Goal: Information Seeking & Learning: Find contact information

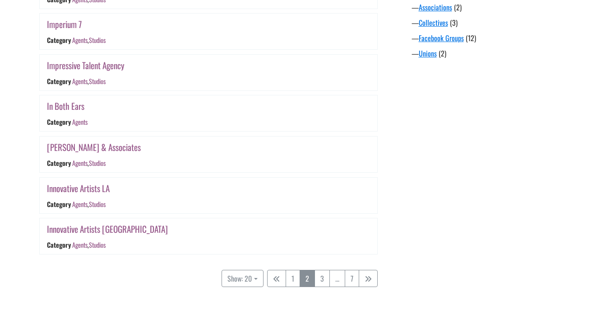
scroll to position [916, 0]
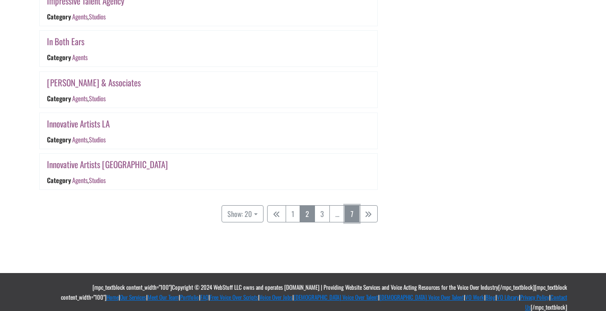
click at [355, 215] on link "7" at bounding box center [352, 213] width 14 height 17
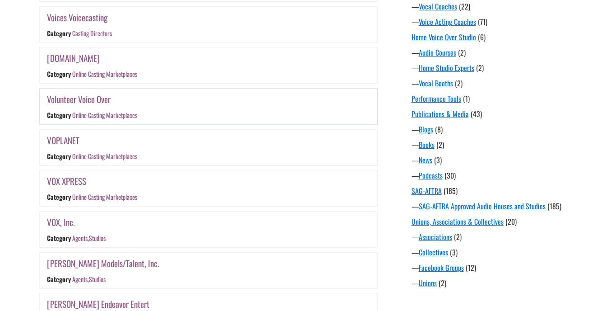
scroll to position [639, 0]
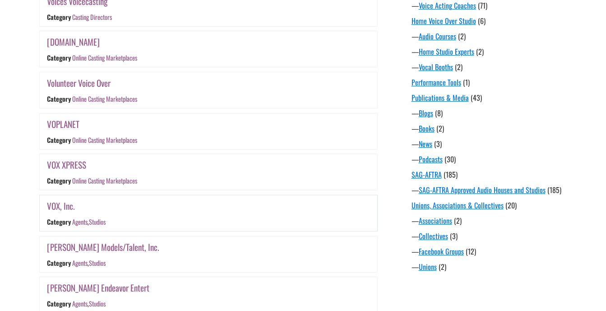
click at [51, 201] on link "VOX, Inc." at bounding box center [61, 205] width 28 height 13
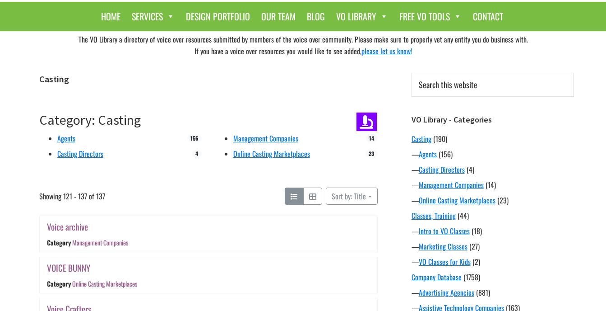
scroll to position [45, 0]
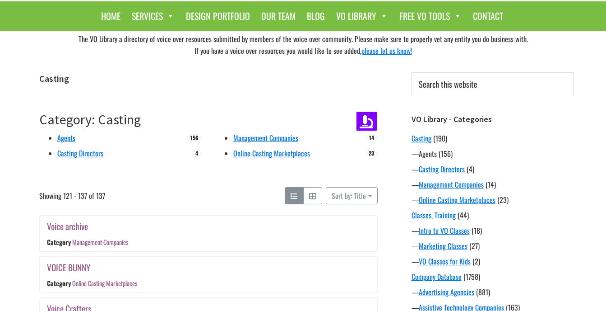
click at [432, 154] on link "Agents" at bounding box center [428, 153] width 18 height 11
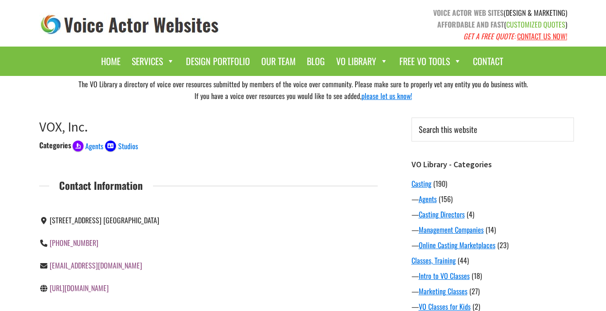
click at [90, 289] on link "http://www.voxusa.net" at bounding box center [79, 287] width 59 height 11
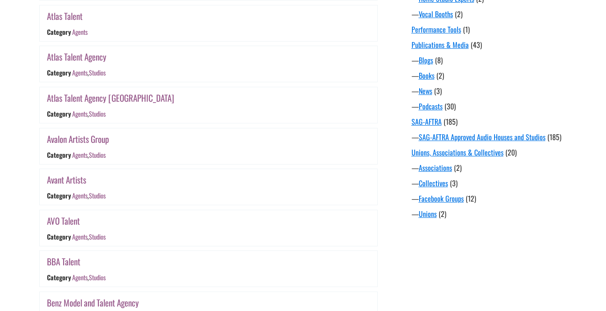
scroll to position [677, 0]
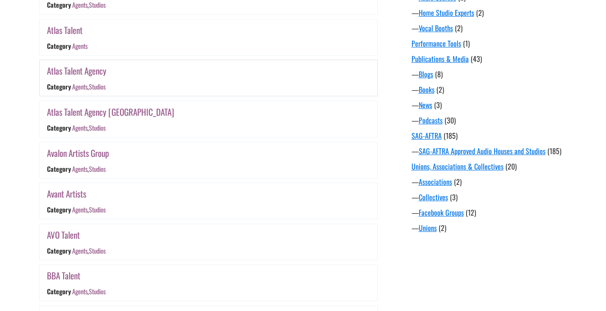
click at [102, 72] on link "Atlas Talent Agency" at bounding box center [77, 70] width 60 height 13
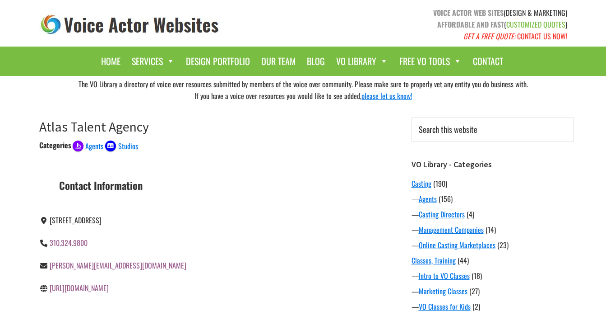
click at [92, 288] on link "http://www.atlastalent.com" at bounding box center [79, 287] width 59 height 11
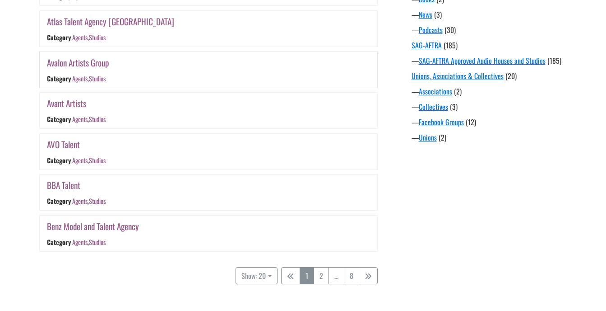
scroll to position [813, 0]
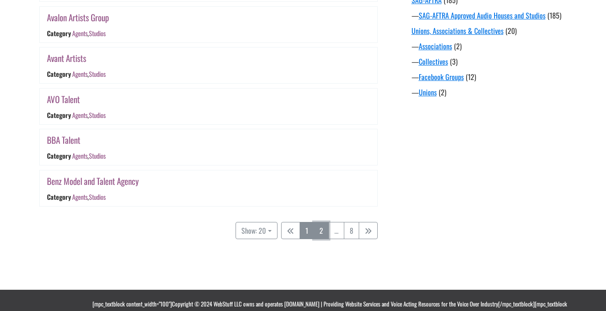
click at [319, 229] on link "2" at bounding box center [321, 230] width 15 height 17
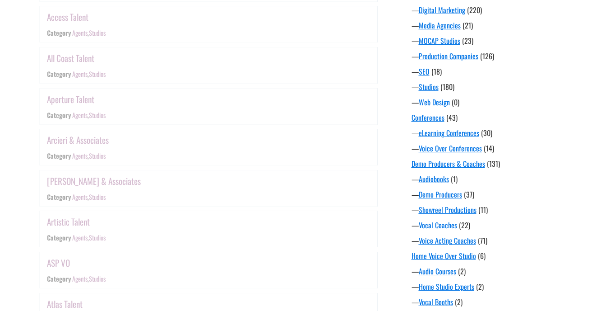
scroll to position [177, 0]
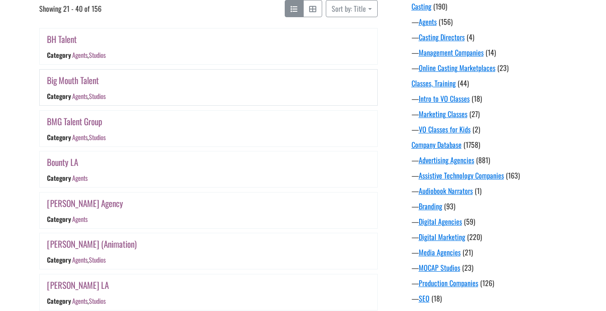
click at [73, 80] on link "Big Mouth Talent" at bounding box center [73, 80] width 52 height 13
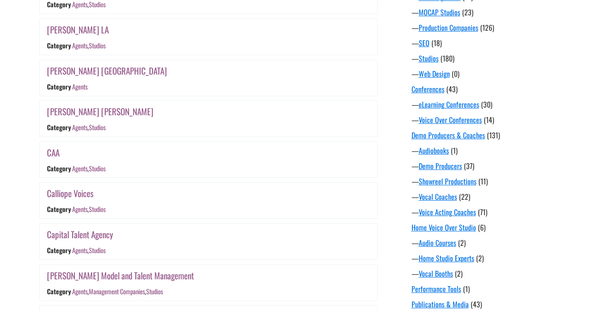
scroll to position [448, 0]
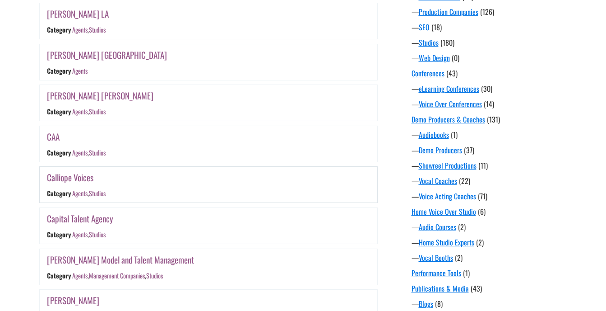
click at [77, 180] on link "Calliope Voices" at bounding box center [70, 177] width 47 height 13
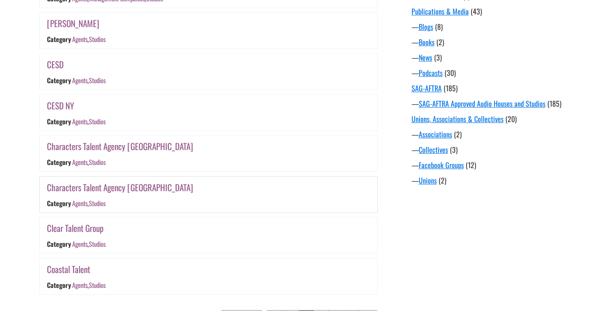
scroll to position [764, 0]
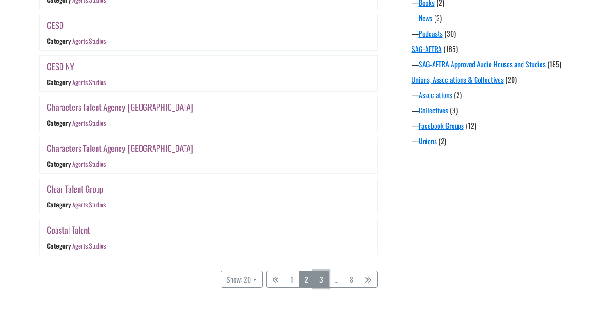
click at [320, 280] on link "3" at bounding box center [321, 278] width 15 height 17
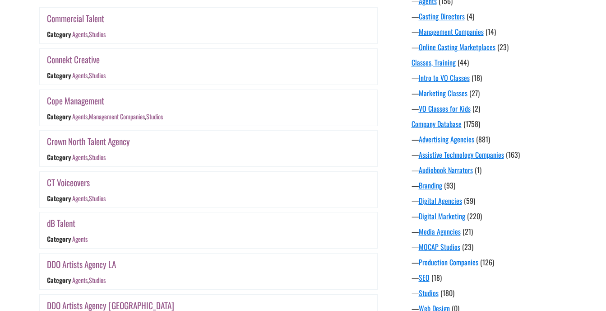
scroll to position [177, 0]
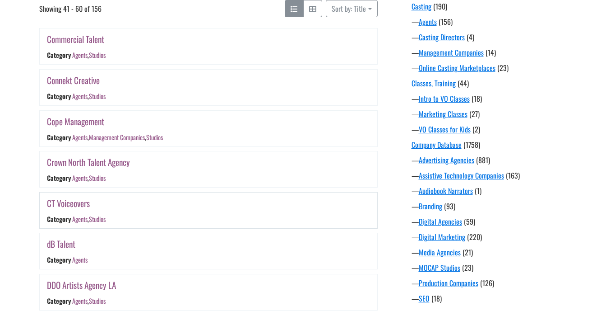
click at [84, 205] on link "CT Voiceovers" at bounding box center [68, 202] width 43 height 13
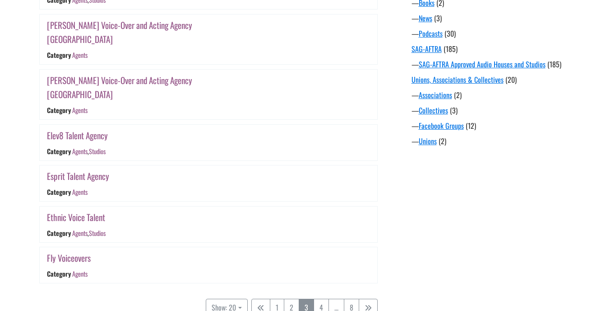
scroll to position [809, 0]
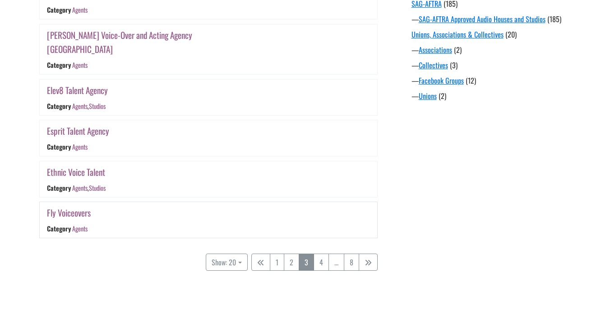
click at [82, 206] on link "Fly Voiceovers" at bounding box center [69, 212] width 44 height 13
click at [316, 253] on link "4" at bounding box center [321, 261] width 15 height 17
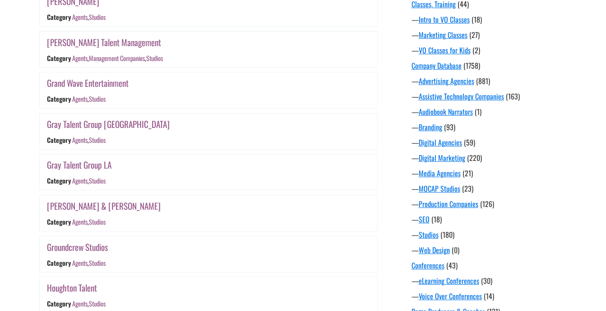
scroll to position [242, 0]
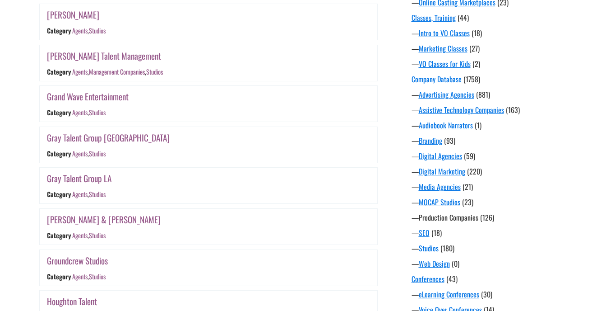
click at [432, 219] on link "Production Companies" at bounding box center [449, 217] width 60 height 11
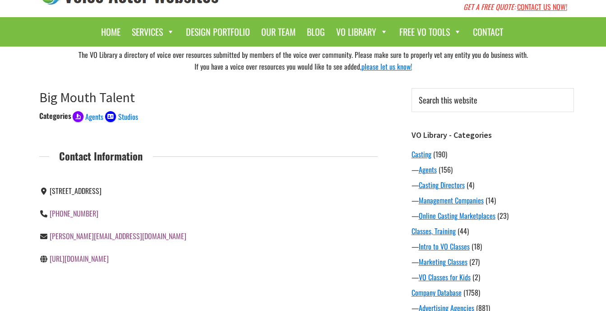
scroll to position [45, 0]
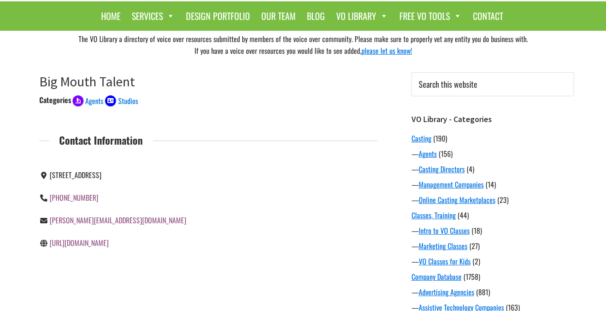
click at [109, 243] on link "http://www.bigmouthtalent.com" at bounding box center [79, 242] width 59 height 11
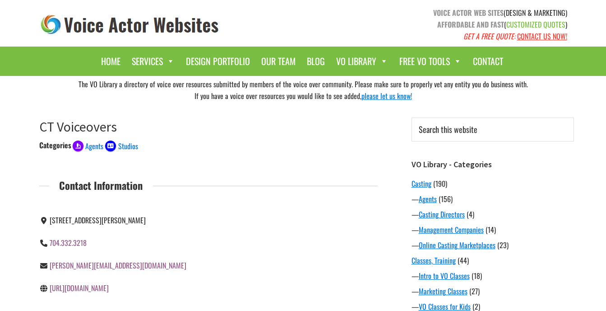
scroll to position [45, 0]
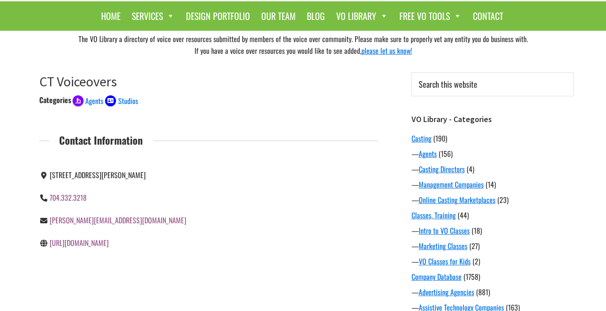
click at [97, 242] on link "[URL][DOMAIN_NAME]" at bounding box center [79, 242] width 59 height 11
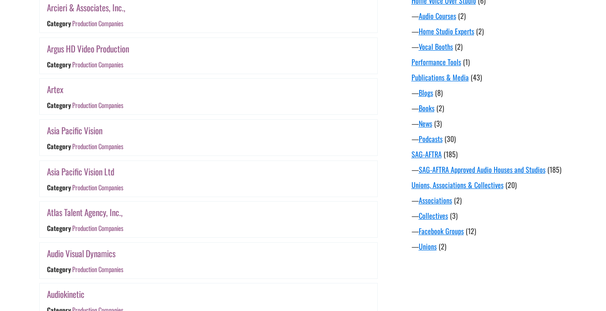
scroll to position [830, 0]
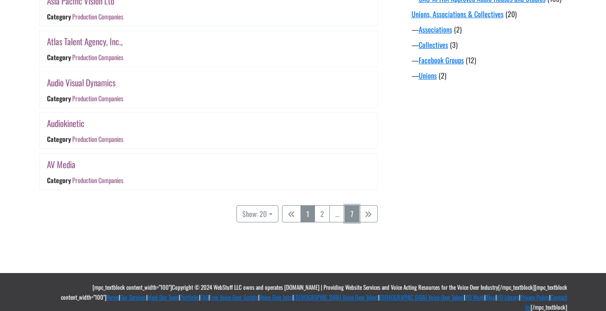
click at [355, 220] on link "7" at bounding box center [352, 213] width 14 height 17
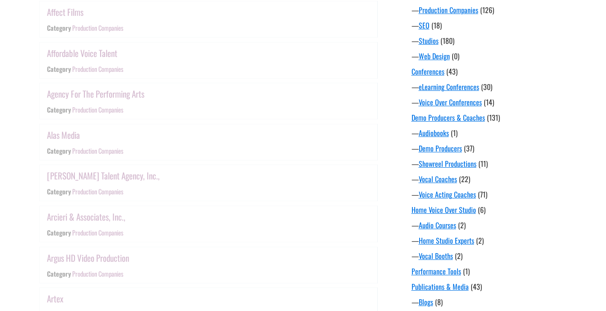
scroll to position [177, 0]
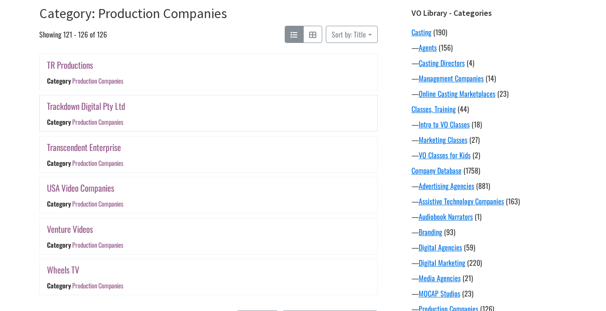
scroll to position [222, 0]
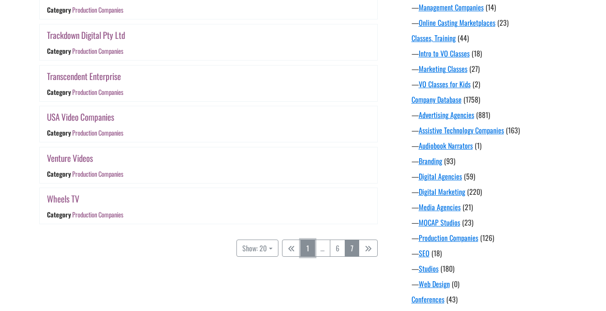
click at [304, 248] on link "1" at bounding box center [308, 247] width 14 height 17
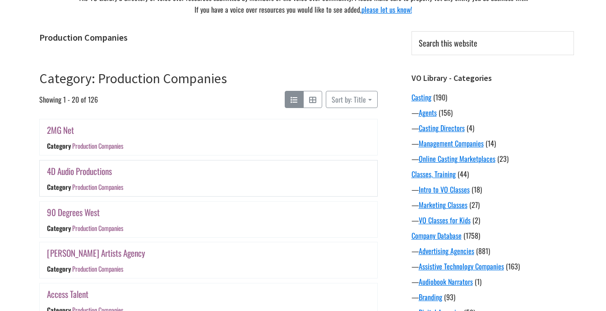
scroll to position [90, 0]
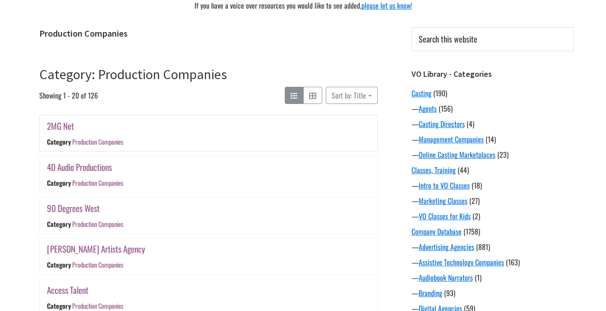
click at [58, 128] on link "2MG Net" at bounding box center [60, 125] width 27 height 13
click at [104, 157] on div "4D Audio Productions Category Production Companies" at bounding box center [152, 174] width 225 height 36
click at [101, 166] on link "4D Audio Productions" at bounding box center [79, 166] width 65 height 13
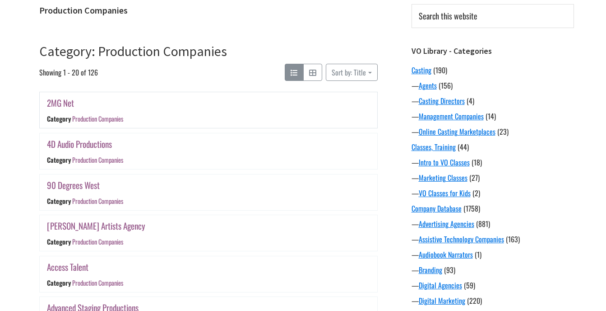
scroll to position [135, 0]
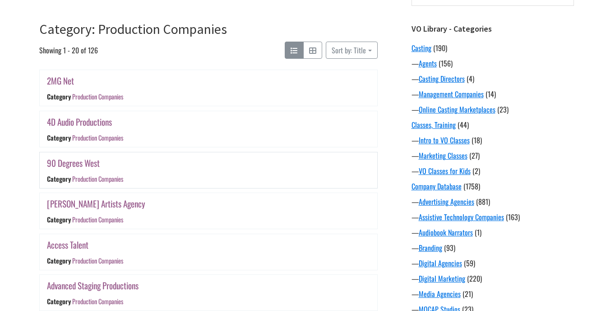
click at [92, 162] on link "90 Degrees West" at bounding box center [73, 162] width 53 height 13
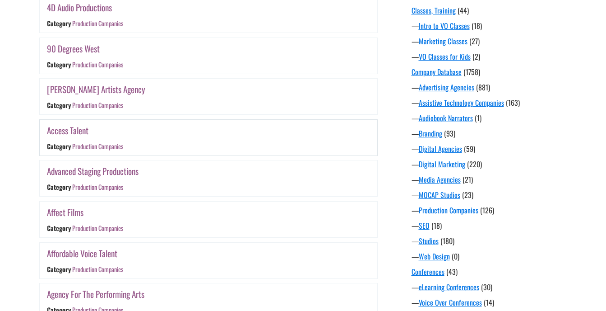
scroll to position [271, 0]
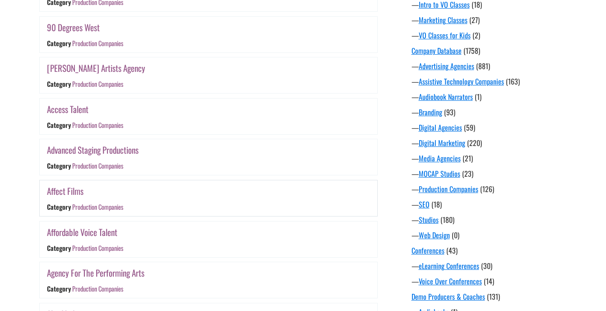
click at [61, 189] on link "Affect Films" at bounding box center [65, 190] width 37 height 13
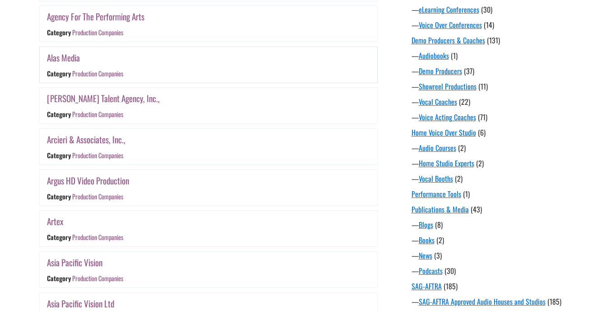
scroll to position [542, 0]
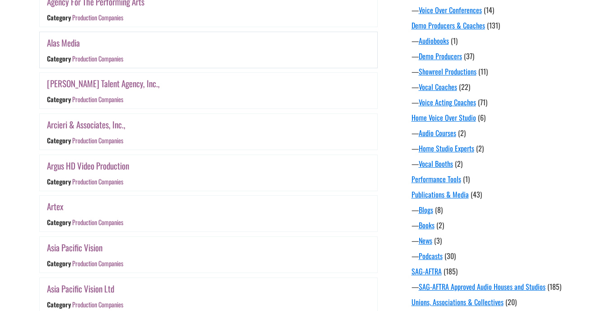
click at [74, 40] on link "Alas Media" at bounding box center [63, 42] width 33 height 13
click at [111, 129] on link "Arcieri & Associates, Inc.," at bounding box center [86, 124] width 79 height 13
click at [129, 166] on link "Argus HD Video Production" at bounding box center [88, 165] width 82 height 13
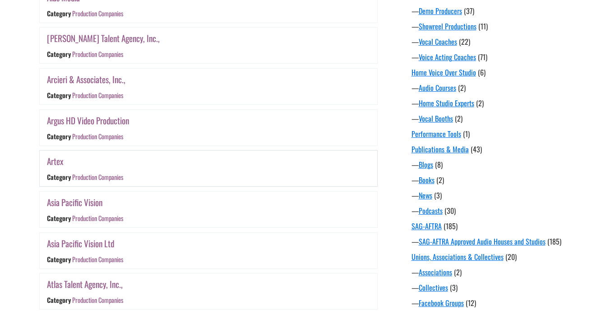
click at [60, 166] on link "Artex" at bounding box center [55, 160] width 16 height 13
click at [91, 202] on link "Asia Pacific Vision" at bounding box center [75, 202] width 56 height 13
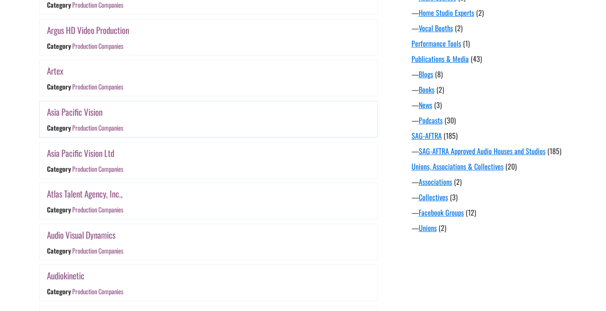
scroll to position [723, 0]
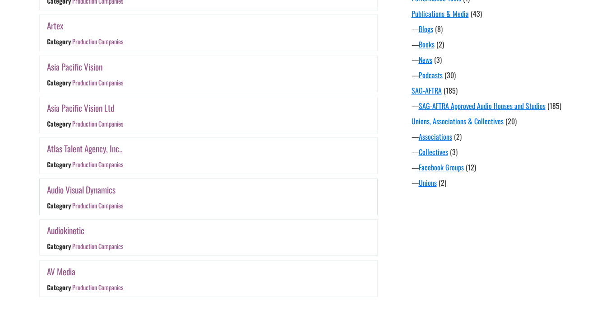
click at [107, 187] on link "Audio Visual Dynamics" at bounding box center [81, 189] width 69 height 13
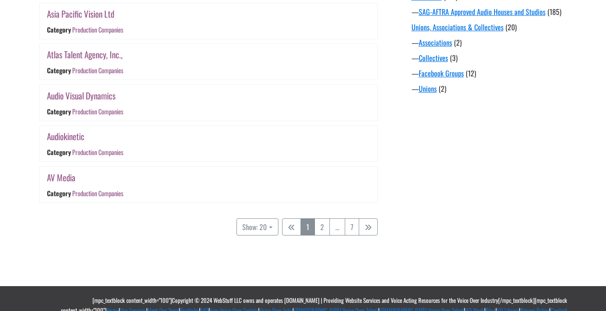
scroll to position [830, 0]
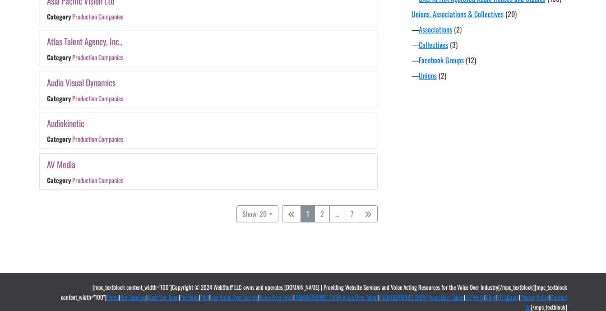
click at [64, 161] on link "AV Media" at bounding box center [61, 164] width 28 height 13
click at [323, 216] on link "2" at bounding box center [322, 213] width 15 height 17
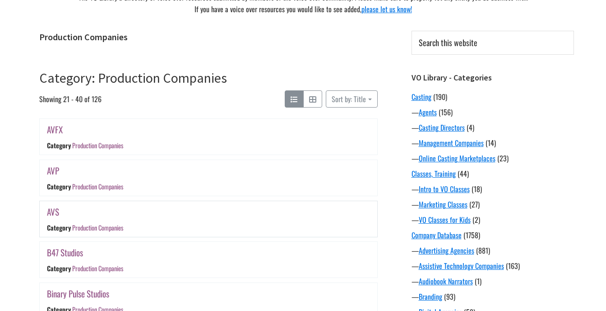
scroll to position [132, 0]
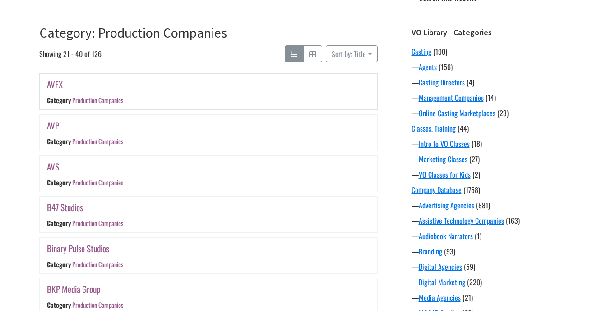
click at [60, 82] on link "AVFX" at bounding box center [55, 84] width 16 height 13
click at [52, 131] on link "AVP" at bounding box center [53, 125] width 12 height 13
click at [54, 168] on link "AVS" at bounding box center [53, 166] width 12 height 13
click at [70, 202] on link "B47 Studios" at bounding box center [65, 206] width 36 height 13
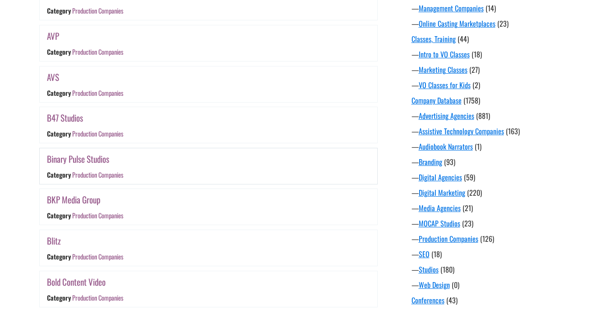
scroll to position [222, 0]
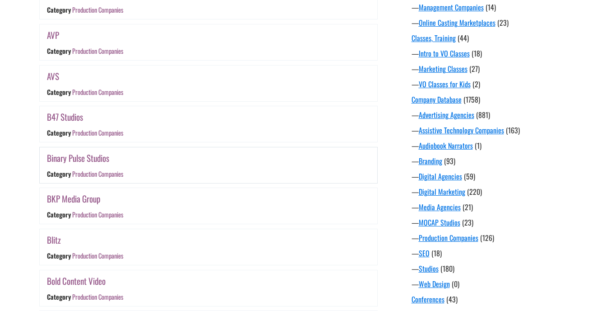
click at [88, 153] on link "Binary Pulse Studios" at bounding box center [78, 157] width 62 height 13
click at [102, 195] on div "BKP Media Group" at bounding box center [152, 198] width 211 height 14
click at [97, 198] on link "BKP Media Group" at bounding box center [74, 198] width 54 height 13
click at [56, 244] on link "Blitz" at bounding box center [54, 239] width 14 height 13
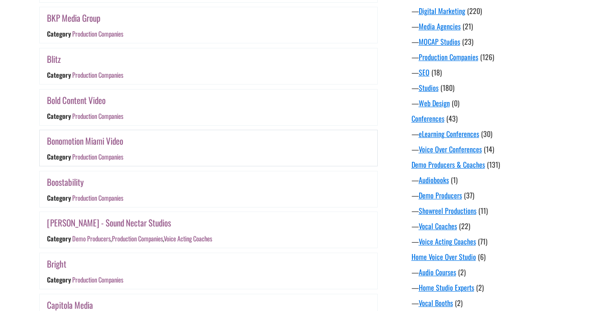
scroll to position [448, 0]
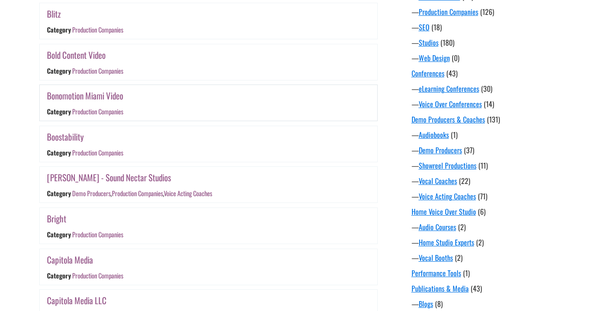
click at [84, 94] on link "Bonomotion Miami Video" at bounding box center [85, 95] width 76 height 13
click at [62, 220] on link "Bright" at bounding box center [56, 218] width 19 height 13
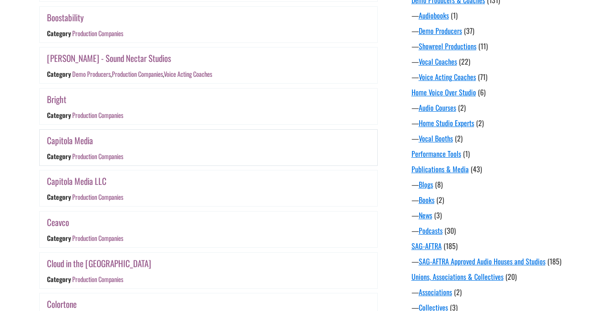
scroll to position [583, 0]
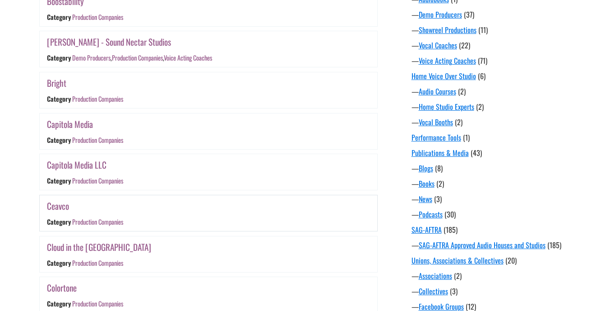
click at [66, 205] on link "Ceavco" at bounding box center [58, 205] width 22 height 13
click at [107, 241] on link "Cloud in the Sky Studios" at bounding box center [99, 246] width 104 height 13
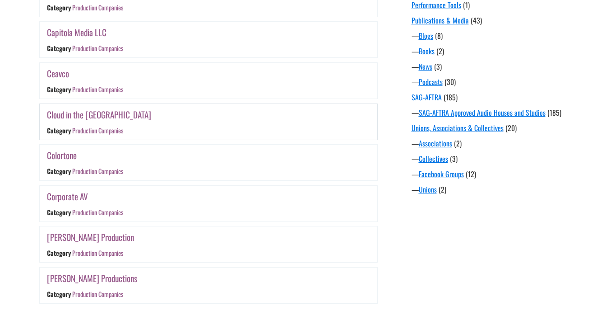
scroll to position [719, 0]
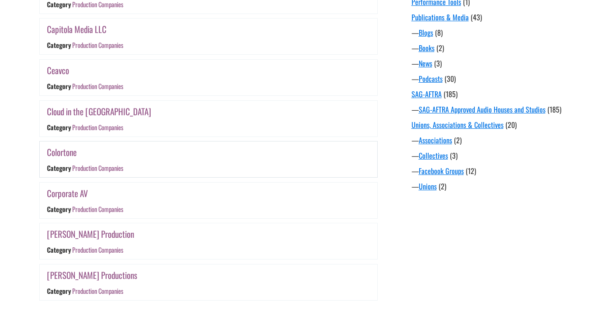
click at [68, 149] on link "Colortone" at bounding box center [62, 151] width 30 height 13
click at [84, 232] on link "[PERSON_NAME] Production" at bounding box center [90, 233] width 87 height 13
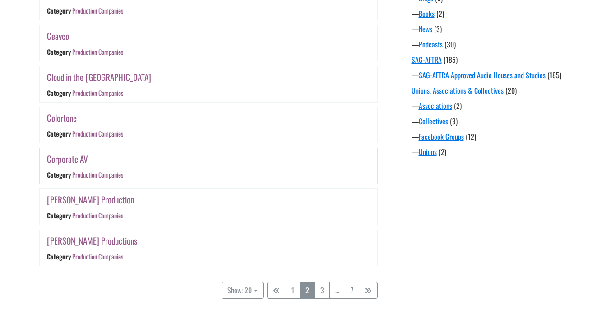
scroll to position [809, 0]
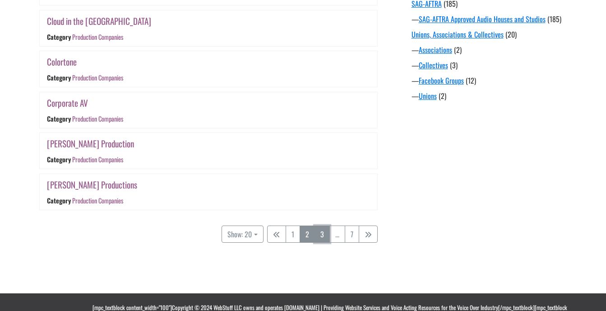
click at [319, 236] on link "3" at bounding box center [322, 233] width 15 height 17
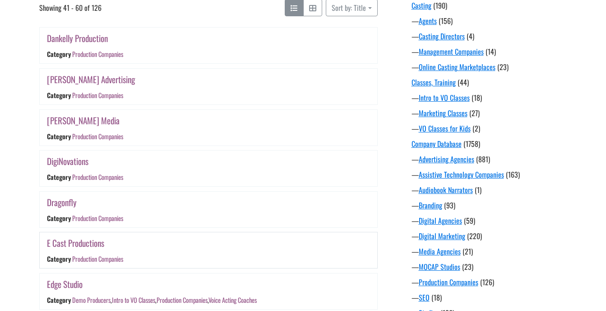
scroll to position [177, 0]
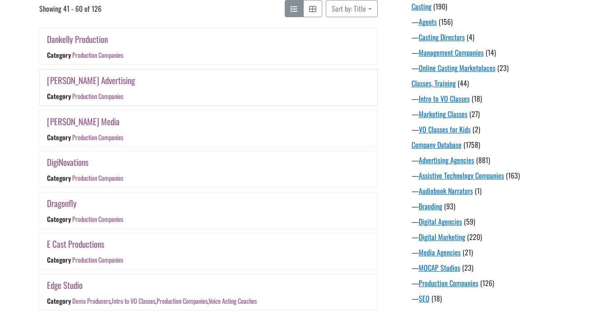
click at [83, 78] on link "Davis Advertising" at bounding box center [91, 80] width 88 height 13
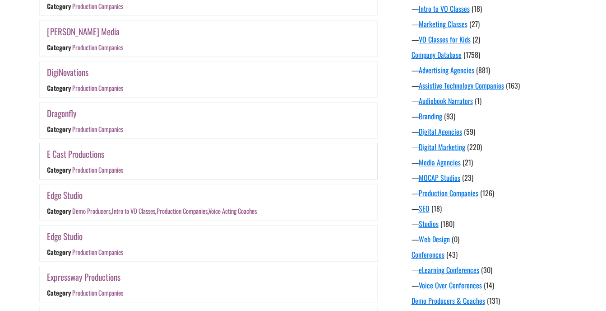
scroll to position [267, 0]
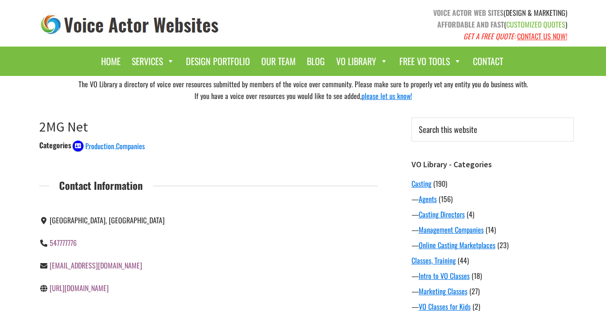
click at [76, 289] on link "[URL][DOMAIN_NAME]" at bounding box center [79, 287] width 59 height 11
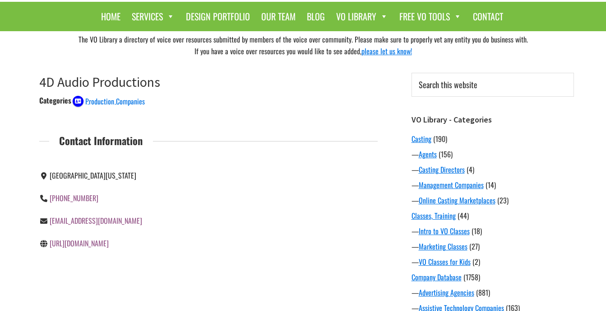
scroll to position [45, 0]
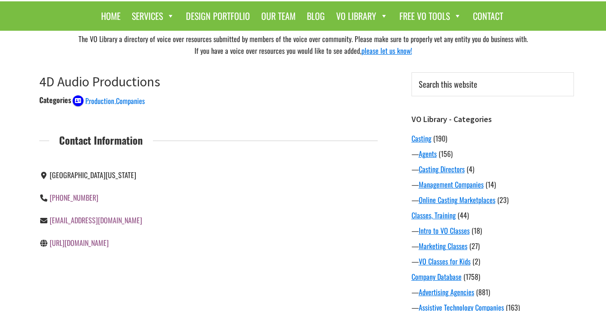
click at [98, 243] on link "[URL][DOMAIN_NAME]" at bounding box center [79, 242] width 59 height 11
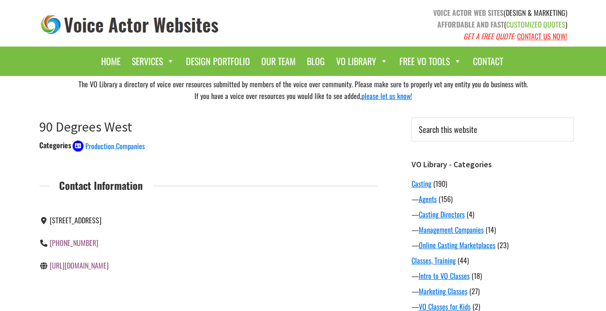
click at [109, 266] on link "http://www.90degreeswest.com/" at bounding box center [79, 265] width 59 height 11
click at [87, 264] on link "http://filmvideo.com/#!" at bounding box center [80, 265] width 61 height 11
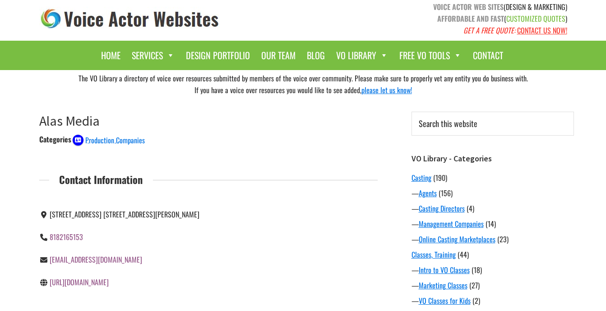
scroll to position [45, 0]
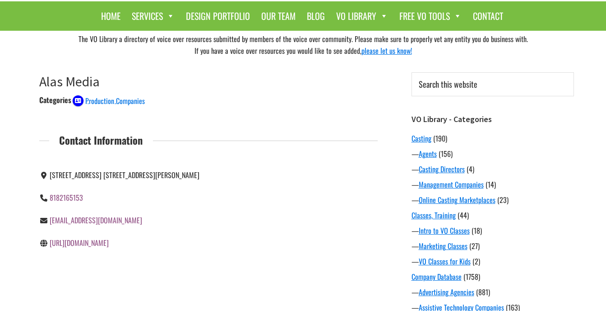
click at [90, 248] on link "[URL][DOMAIN_NAME]" at bounding box center [79, 242] width 59 height 11
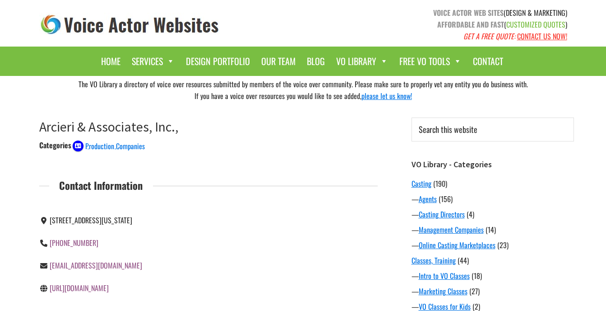
click at [89, 290] on link "http://www.arcieritalent.com/" at bounding box center [79, 287] width 59 height 11
click at [78, 290] on link "[URL][DOMAIN_NAME]" at bounding box center [79, 287] width 59 height 11
click at [81, 292] on link "[URL][DOMAIN_NAME]" at bounding box center [79, 287] width 59 height 11
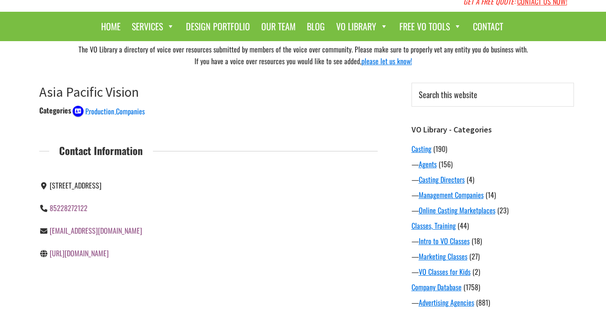
scroll to position [45, 0]
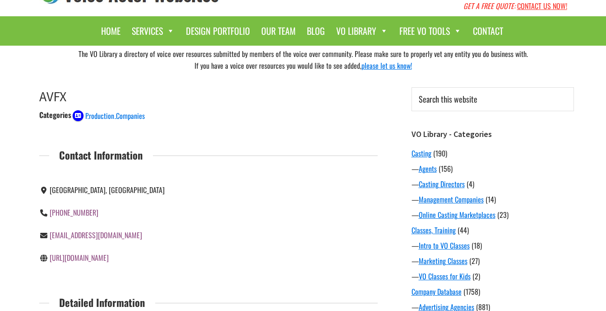
scroll to position [45, 0]
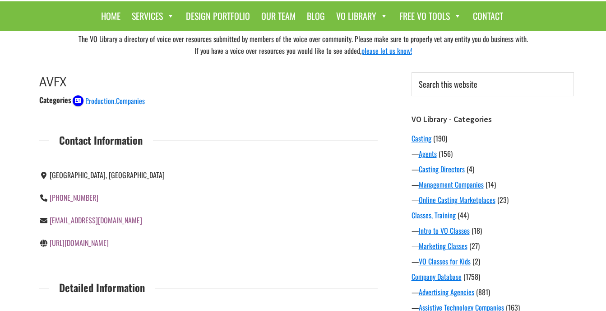
click at [81, 242] on link "[URL][DOMAIN_NAME]" at bounding box center [79, 242] width 59 height 11
click at [76, 240] on link "[URL][DOMAIN_NAME]" at bounding box center [79, 242] width 59 height 11
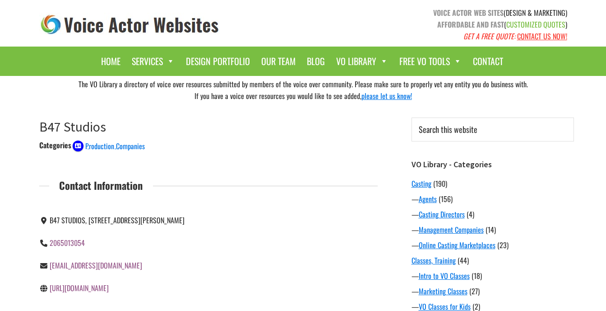
click at [100, 284] on link "[URL][DOMAIN_NAME]" at bounding box center [79, 287] width 59 height 11
click at [96, 289] on link "[URL][DOMAIN_NAME]" at bounding box center [79, 287] width 59 height 11
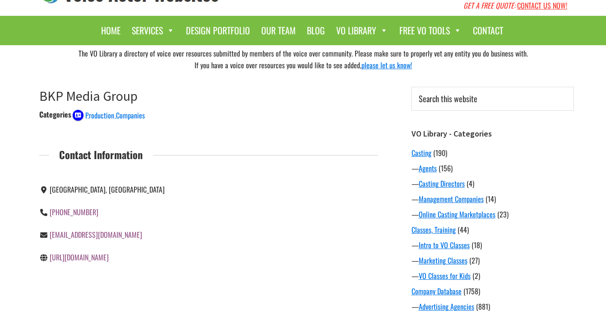
scroll to position [45, 0]
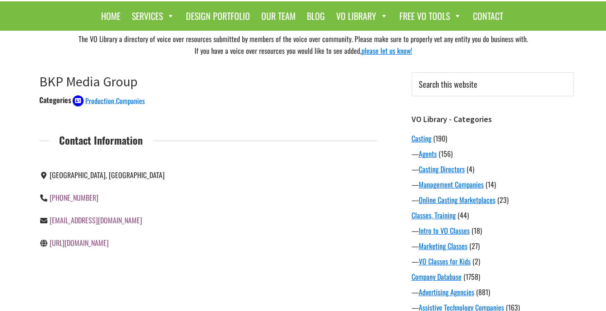
click at [94, 244] on link "http://bkpmediagroup.com/" at bounding box center [79, 242] width 59 height 11
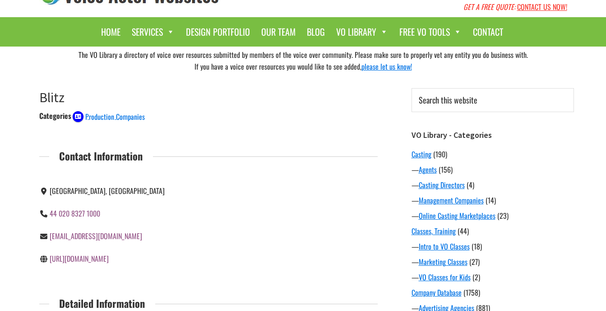
scroll to position [45, 0]
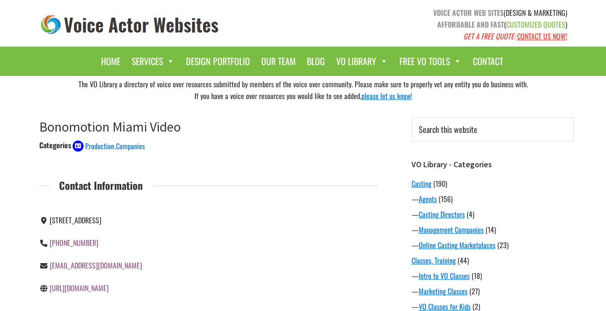
scroll to position [90, 0]
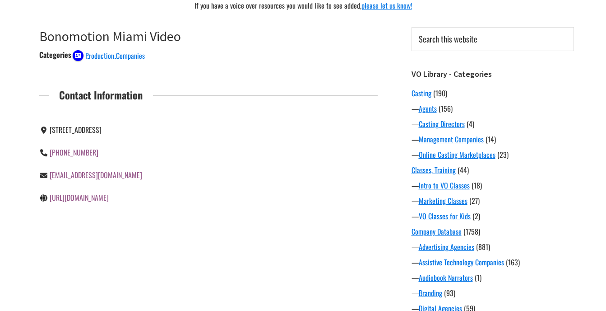
click at [97, 196] on link "https://www.bonomotion.com" at bounding box center [79, 197] width 59 height 11
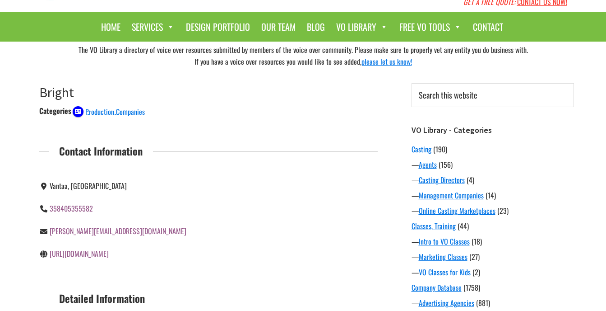
scroll to position [90, 0]
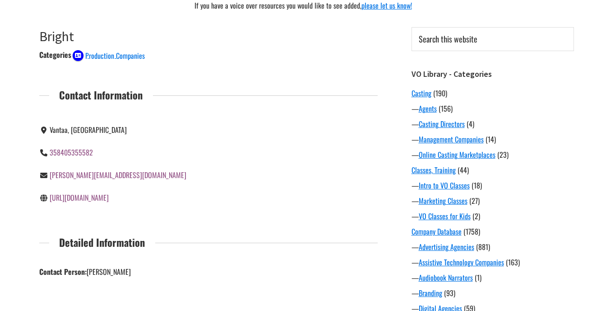
click at [87, 197] on link "https://brightgroup.com" at bounding box center [79, 197] width 59 height 11
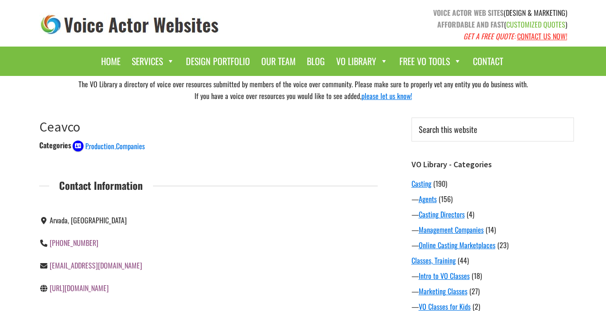
click at [89, 284] on link "https://ceavco.com/" at bounding box center [79, 287] width 59 height 11
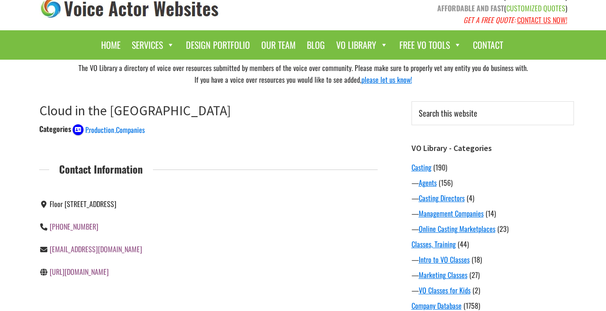
scroll to position [45, 0]
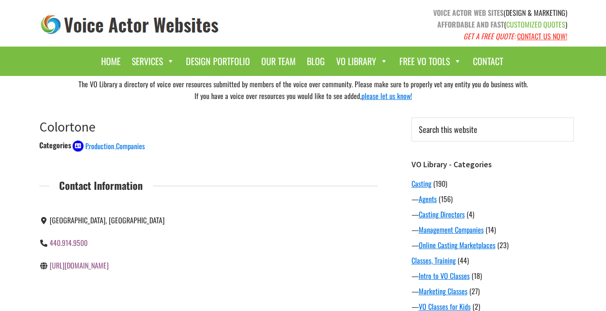
click at [93, 261] on link "[URL][DOMAIN_NAME]" at bounding box center [79, 265] width 59 height 11
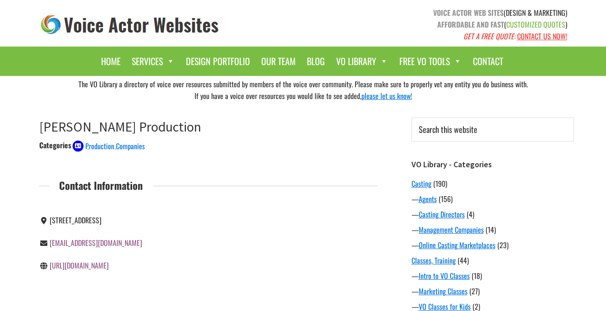
click at [100, 261] on link "[URL][DOMAIN_NAME]" at bounding box center [79, 265] width 59 height 11
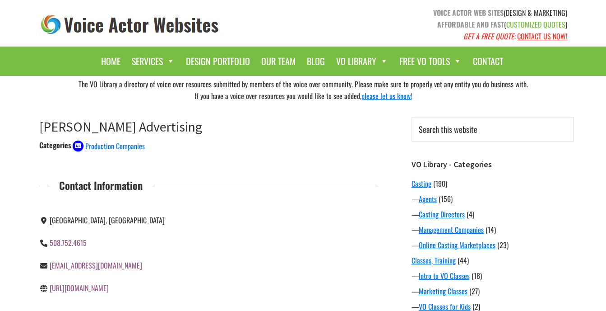
click at [73, 284] on link "[URL][DOMAIN_NAME]" at bounding box center [79, 287] width 59 height 11
